Goal: Transaction & Acquisition: Purchase product/service

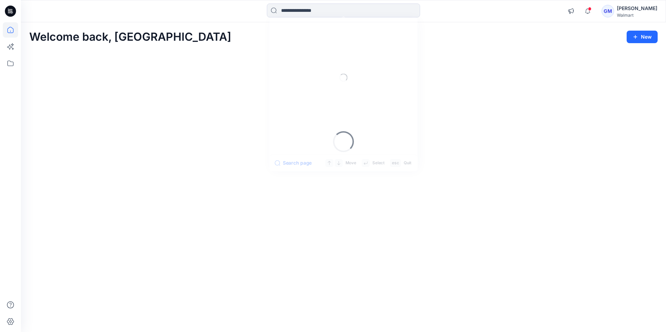
drag, startPoint x: 301, startPoint y: 12, endPoint x: 327, endPoint y: 3, distance: 27.0
click at [302, 11] on input at bounding box center [343, 10] width 153 height 14
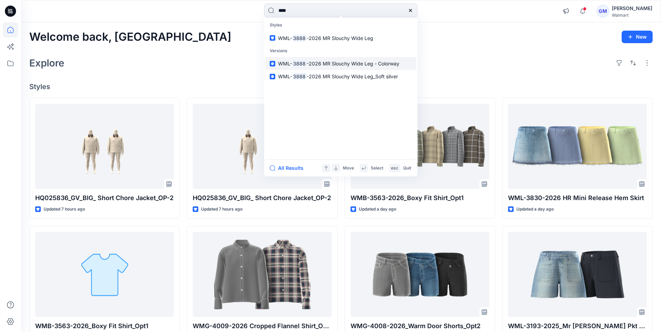
type input "****"
click at [338, 61] on span "-2026 MR Slouchy Wide Leg - Colorway" at bounding box center [353, 64] width 93 height 6
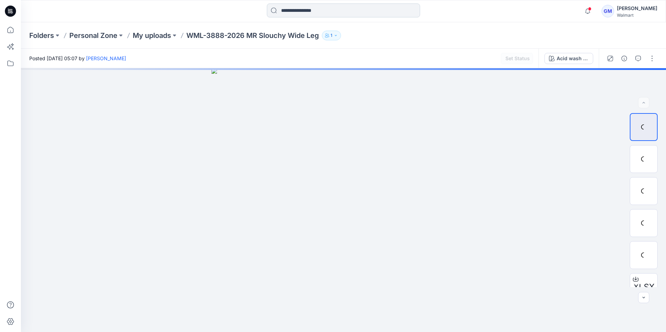
click at [317, 10] on input at bounding box center [343, 10] width 153 height 14
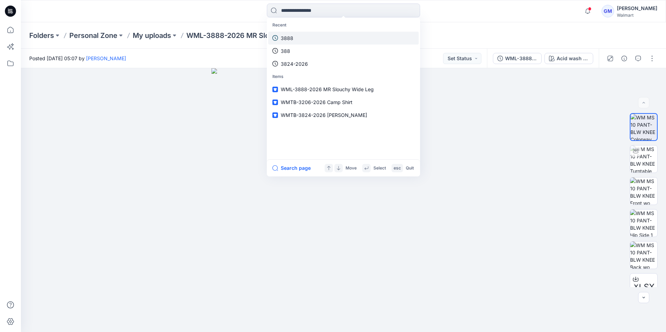
drag, startPoint x: 301, startPoint y: 40, endPoint x: 306, endPoint y: 39, distance: 5.0
click at [301, 40] on link "3888" at bounding box center [343, 38] width 151 height 13
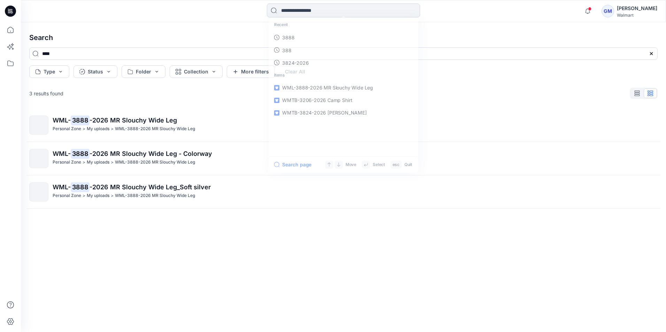
click at [290, 11] on input at bounding box center [343, 10] width 153 height 14
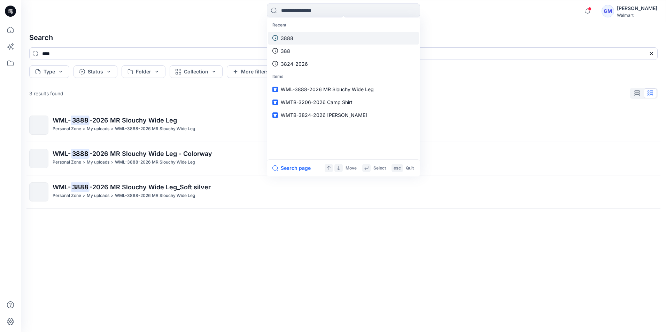
click at [295, 33] on link "3888" at bounding box center [343, 38] width 151 height 13
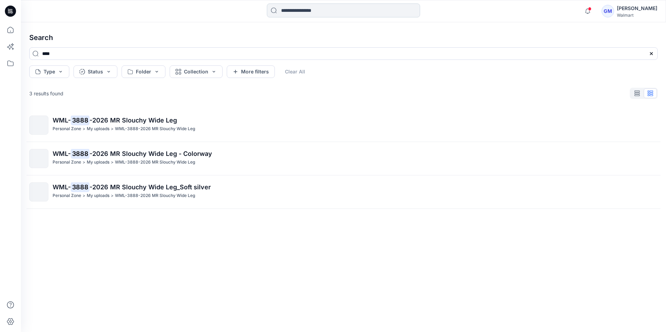
click at [296, 14] on input at bounding box center [343, 10] width 153 height 14
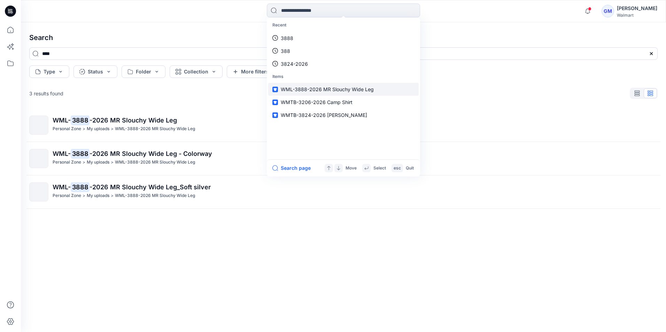
click at [343, 88] on span "WML-3888-2026 MR Slouchy Wide Leg" at bounding box center [327, 89] width 93 height 6
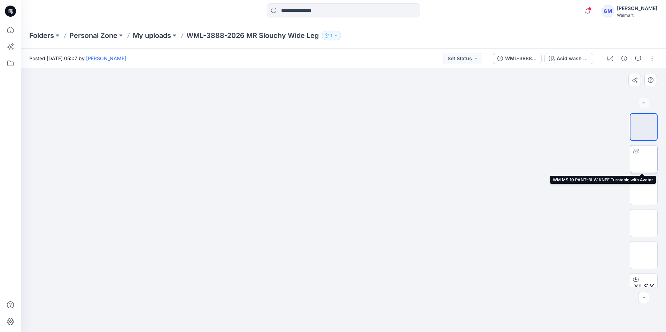
click at [644, 159] on img at bounding box center [644, 159] width 0 height 0
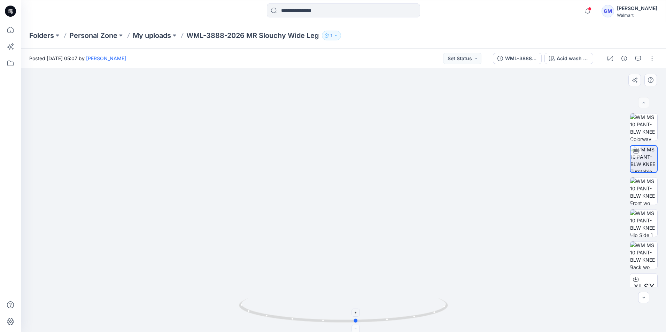
drag, startPoint x: 344, startPoint y: 322, endPoint x: 356, endPoint y: 307, distance: 19.5
click at [356, 307] on icon at bounding box center [344, 312] width 211 height 26
drag, startPoint x: 358, startPoint y: 322, endPoint x: 546, endPoint y: 300, distance: 189.2
click at [546, 300] on div at bounding box center [343, 200] width 645 height 264
drag, startPoint x: 380, startPoint y: 276, endPoint x: 359, endPoint y: 262, distance: 25.6
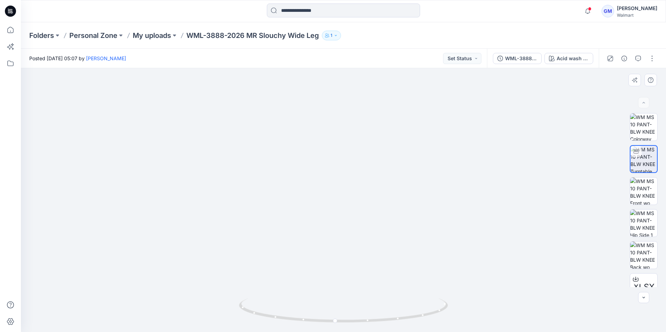
click at [383, 229] on img at bounding box center [343, 111] width 527 height 442
click at [313, 11] on input at bounding box center [343, 10] width 153 height 14
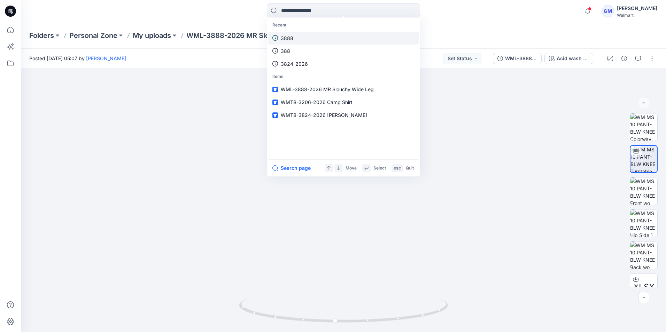
click at [299, 39] on link "3888" at bounding box center [343, 38] width 151 height 13
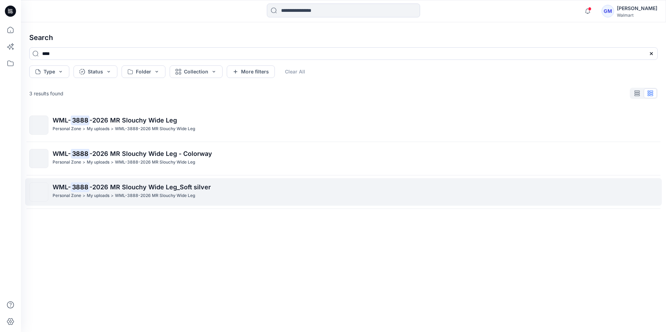
click at [114, 191] on span "-2026 MR Slouchy Wide Leg_Soft silver" at bounding box center [150, 187] width 121 height 7
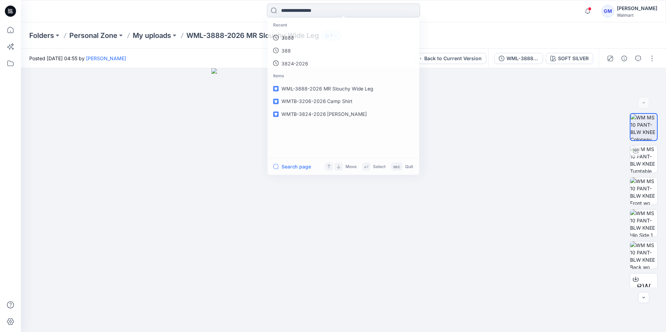
click at [307, 8] on input at bounding box center [343, 10] width 153 height 14
click at [295, 37] on link "3888" at bounding box center [343, 38] width 151 height 13
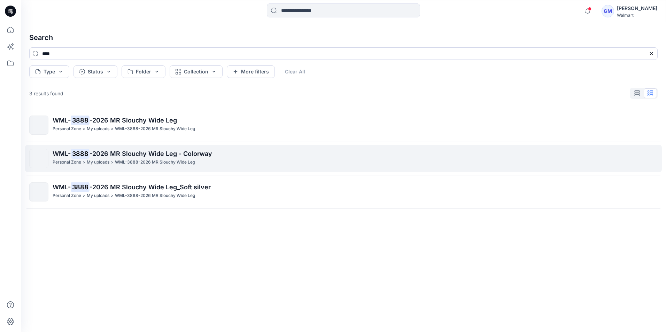
click at [123, 157] on p "WML- 3888 -2026 MR Slouchy Wide Leg - Colorway" at bounding box center [355, 154] width 605 height 10
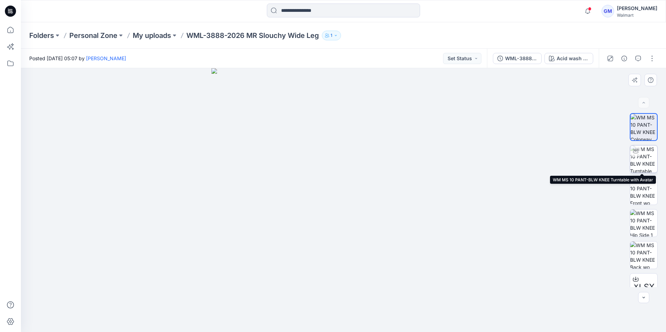
click at [644, 157] on img at bounding box center [643, 159] width 27 height 27
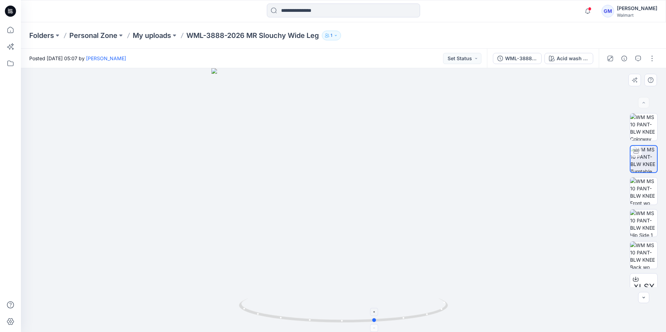
drag, startPoint x: 369, startPoint y: 323, endPoint x: 355, endPoint y: 143, distance: 181.1
click at [401, 310] on icon at bounding box center [344, 312] width 211 height 26
click at [414, 269] on div at bounding box center [343, 200] width 645 height 264
